Goal: Navigation & Orientation: Find specific page/section

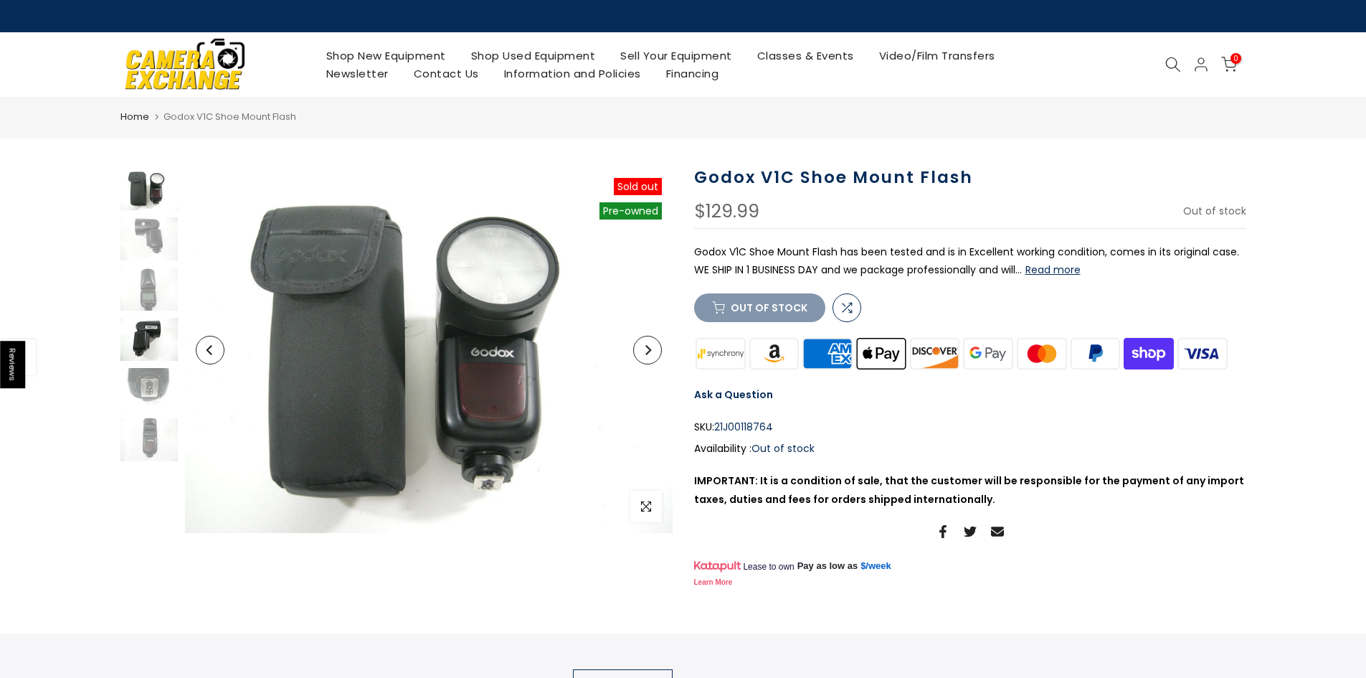
click at [143, 334] on img at bounding box center [148, 339] width 57 height 43
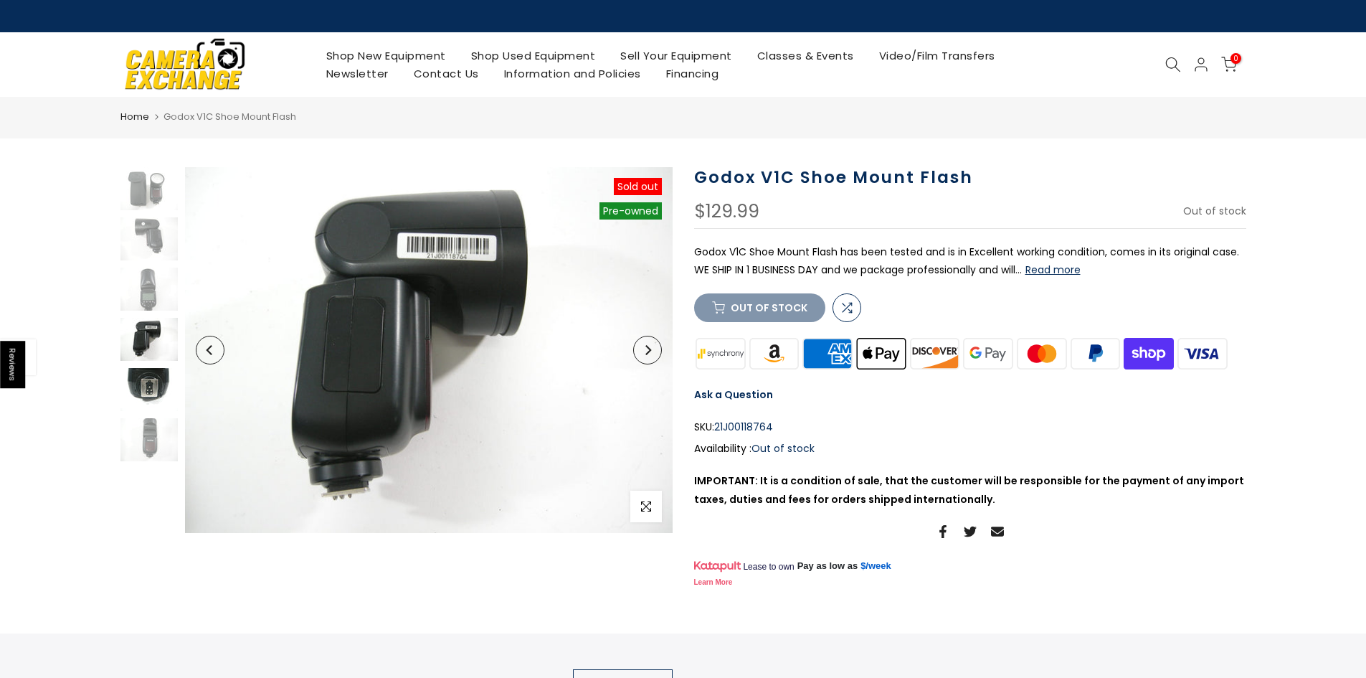
click at [147, 382] on img at bounding box center [148, 389] width 57 height 43
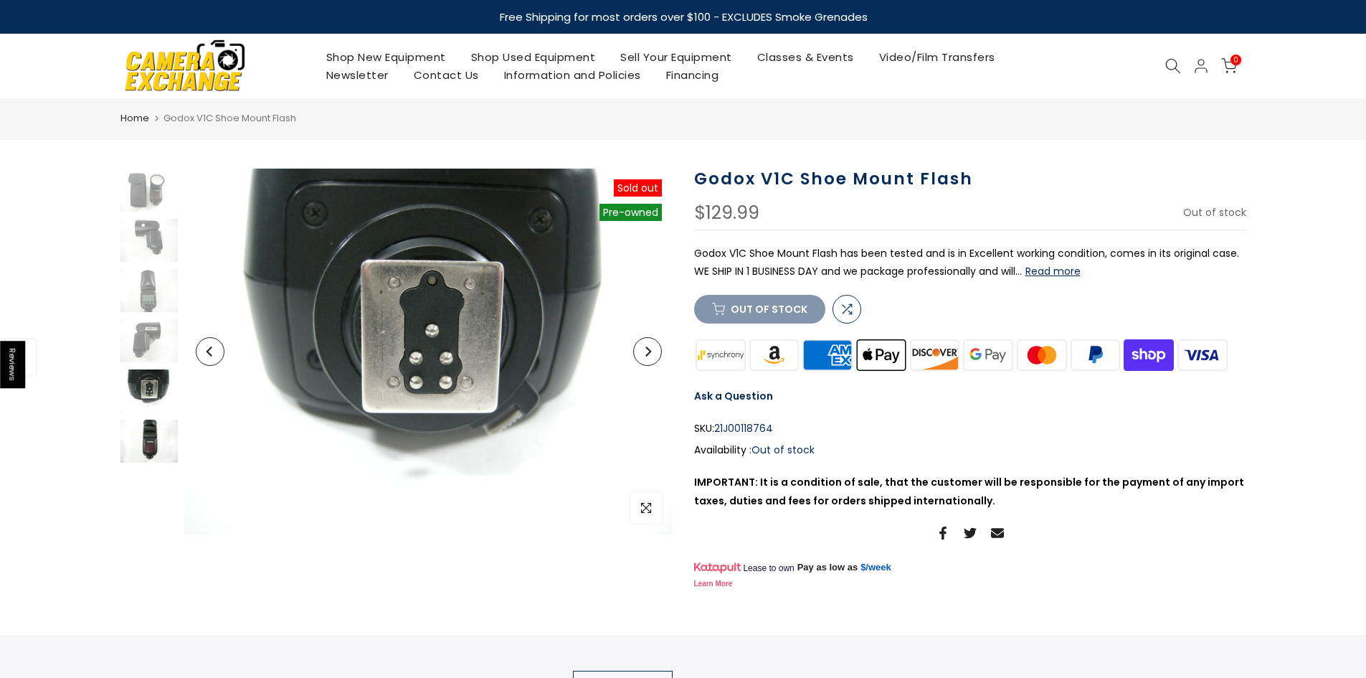
click at [149, 451] on img at bounding box center [148, 440] width 57 height 43
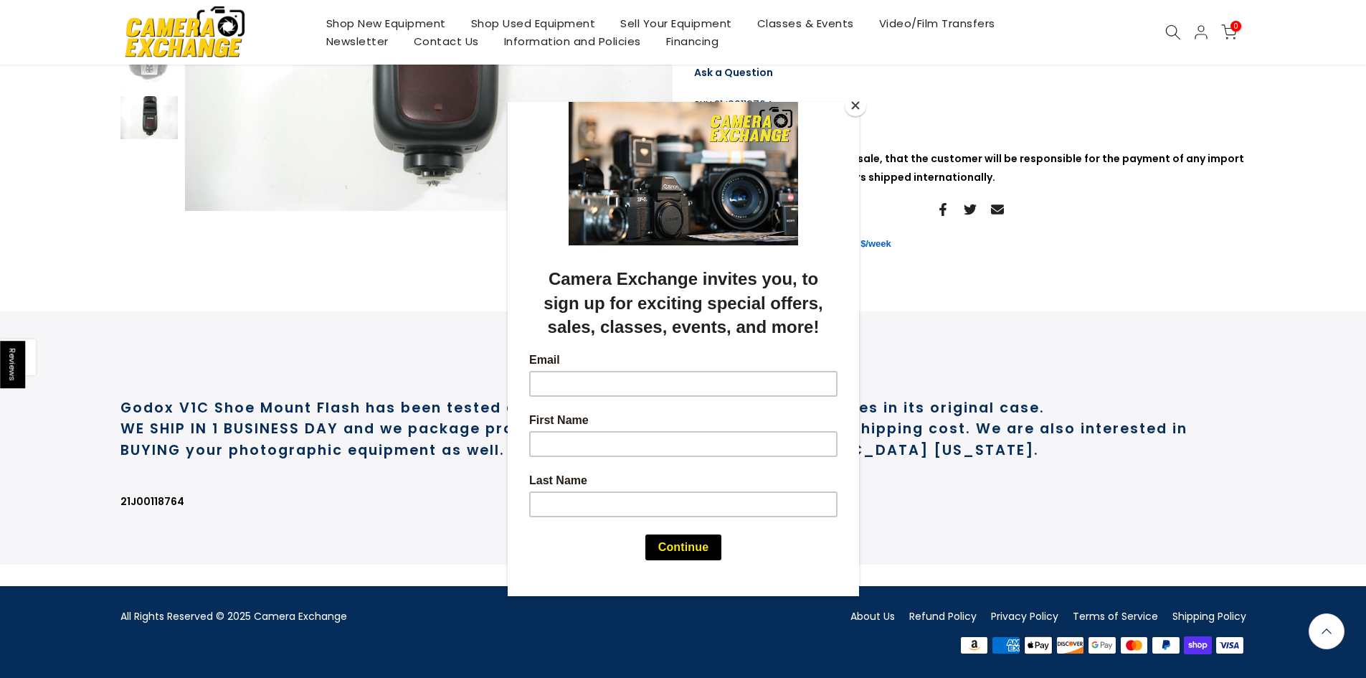
scroll to position [366, 0]
click at [888, 613] on div at bounding box center [683, 339] width 1366 height 678
click at [848, 103] on button "Close" at bounding box center [856, 106] width 22 height 22
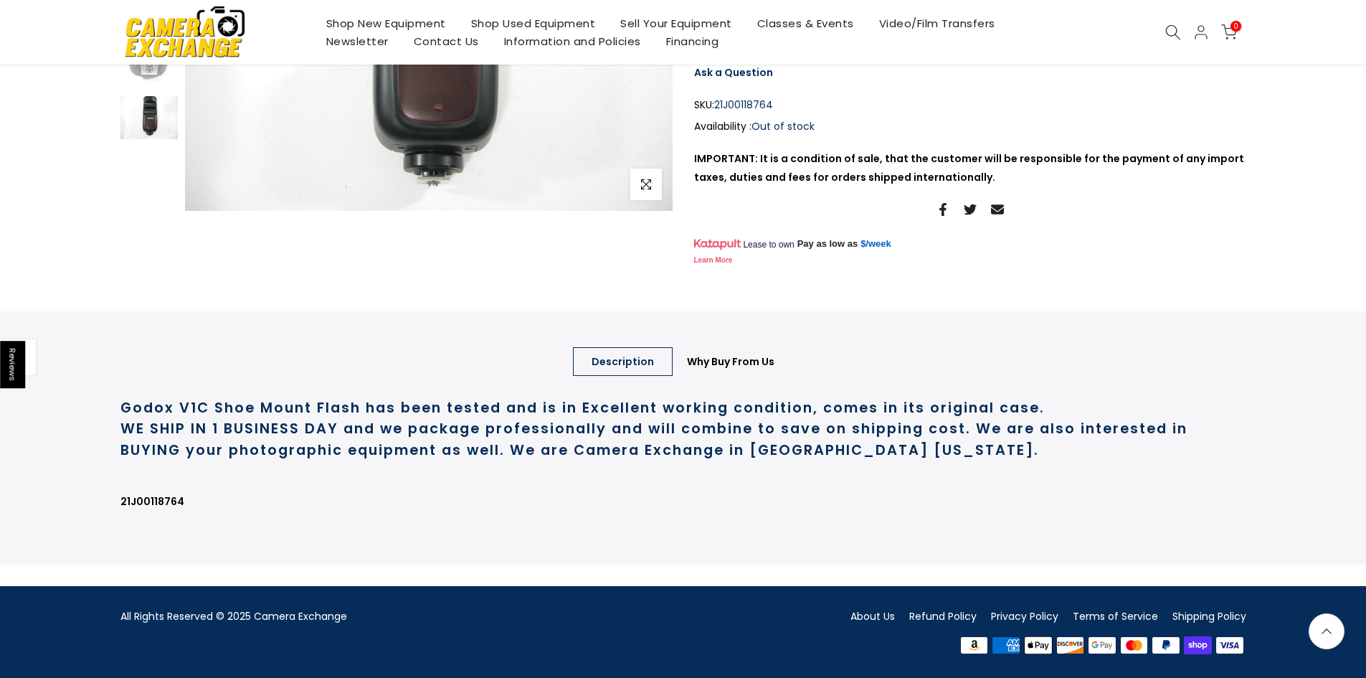
click at [875, 616] on link "About Us" at bounding box center [872, 616] width 44 height 14
